Goal: Check status

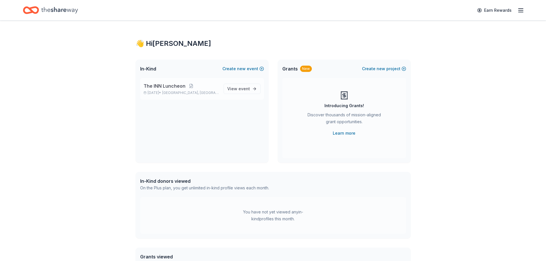
click at [166, 83] on span "The INN Luncheon" at bounding box center [165, 86] width 42 height 7
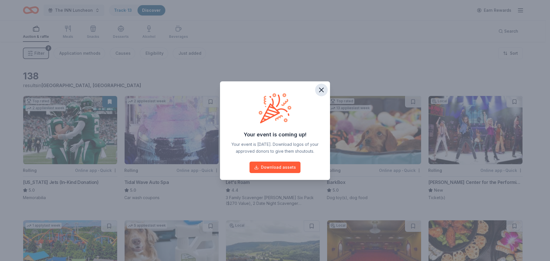
click at [326, 89] on button "button" at bounding box center [321, 90] width 13 height 13
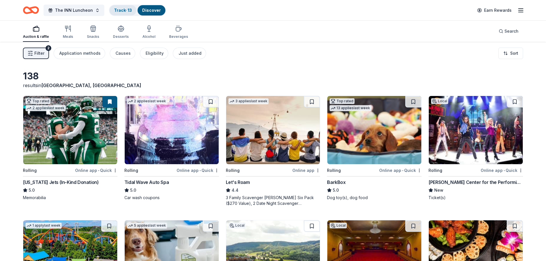
click at [125, 10] on link "Track · 13" at bounding box center [123, 10] width 18 height 5
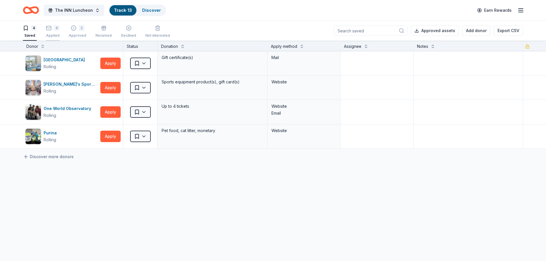
click at [58, 35] on div "Applied" at bounding box center [53, 35] width 14 height 5
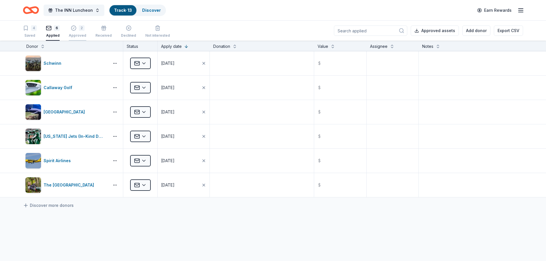
click at [77, 29] on div "2" at bounding box center [77, 28] width 17 height 6
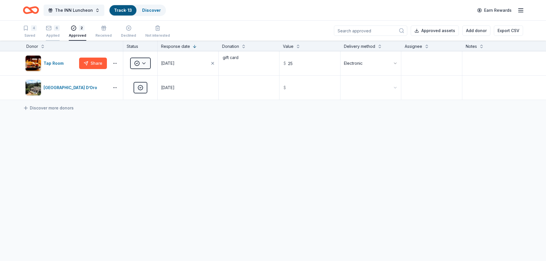
click at [48, 26] on rect "button" at bounding box center [48, 28] width 5 height 4
